Goal: Information Seeking & Learning: Learn about a topic

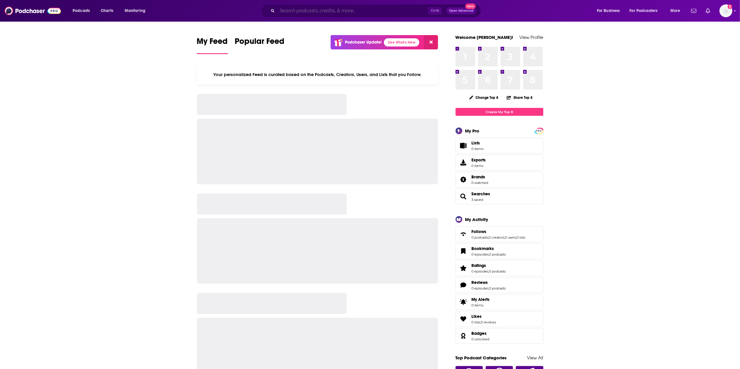
click at [312, 13] on input "Search podcasts, credits, & more..." at bounding box center [352, 10] width 151 height 9
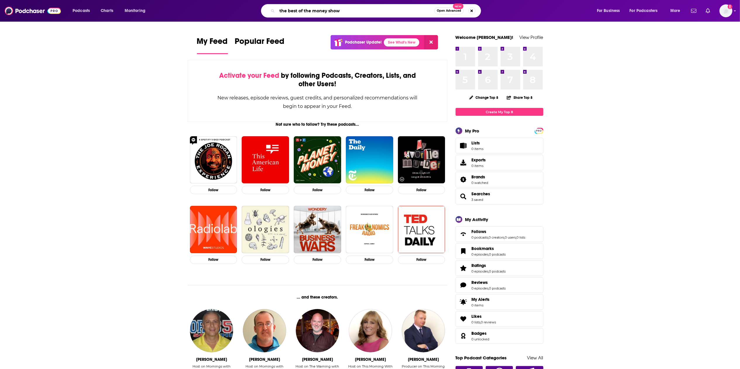
type input "the best of the money show"
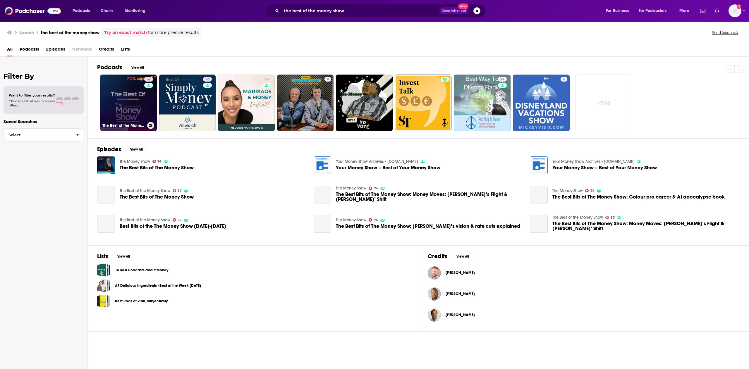
click at [139, 97] on link "57 The Best of the Money Show" at bounding box center [128, 103] width 57 height 57
